Goal: Consume media (video, audio): Consume media (video, audio)

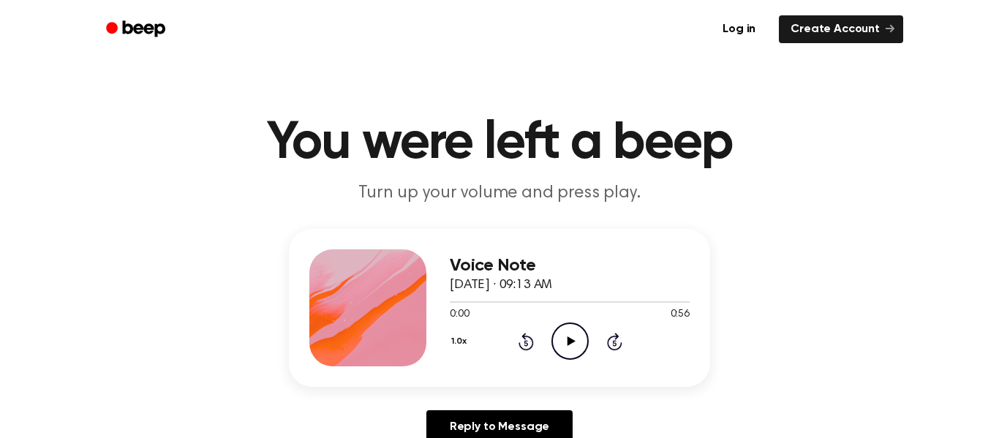
click at [572, 344] on icon "Play Audio" at bounding box center [569, 340] width 37 height 37
click at [523, 335] on icon at bounding box center [525, 342] width 15 height 18
click at [572, 336] on icon "Play Audio" at bounding box center [569, 340] width 37 height 37
